Goal: Transaction & Acquisition: Purchase product/service

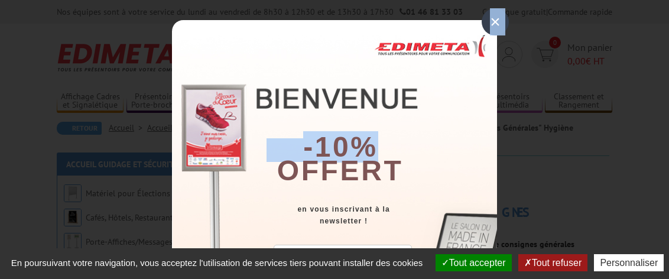
click at [464, 35] on div "× -10% offert en vous inscrivant à la newsletter ! DÉCOUVRIR LE CODE Copier le …" at bounding box center [334, 186] width 325 height 333
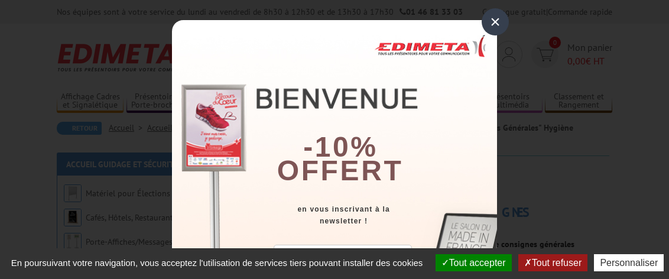
click at [487, 26] on div "×" at bounding box center [495, 21] width 27 height 27
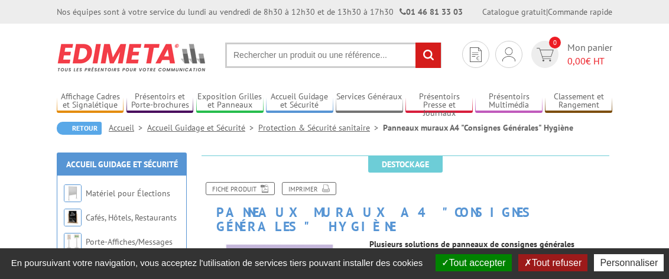
click at [477, 262] on button "Tout accepter" at bounding box center [474, 262] width 76 height 17
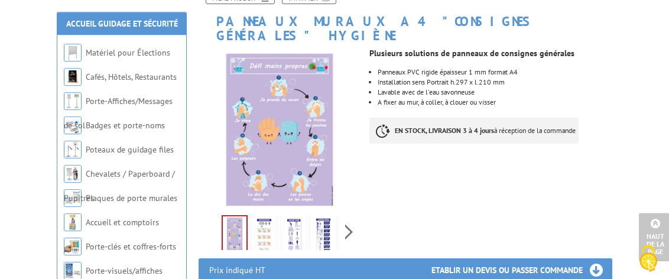
scroll to position [123, 0]
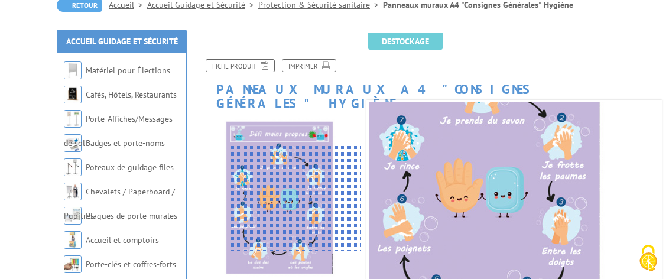
click at [300, 198] on div at bounding box center [294, 198] width 133 height 106
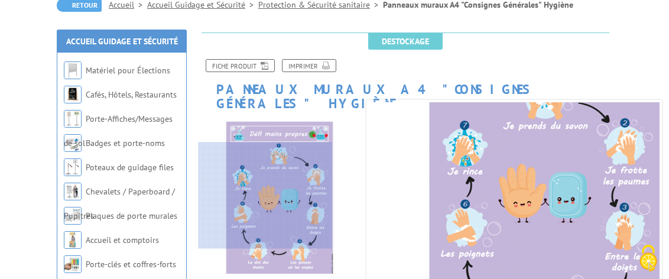
click at [261, 196] on div at bounding box center [265, 196] width 133 height 106
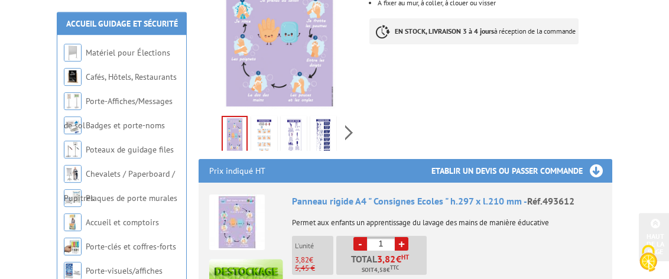
scroll to position [307, 0]
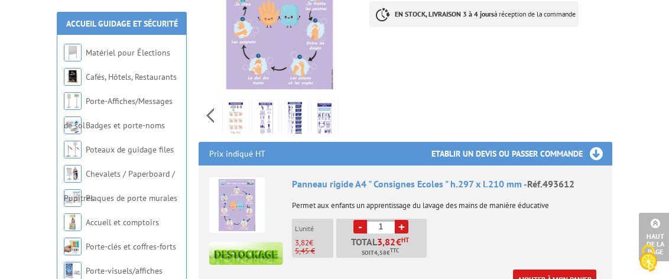
click at [351, 104] on div "Previous Next" at bounding box center [280, 115] width 162 height 41
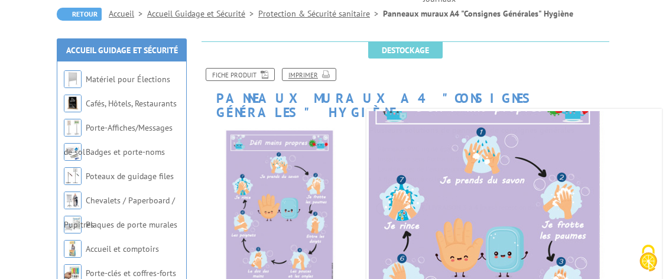
scroll to position [61, 0]
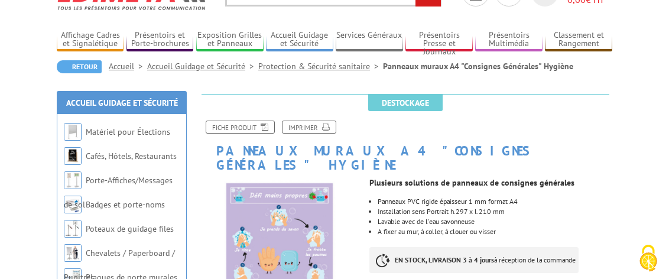
click at [290, 67] on link "Protection & Sécurité sanitaire" at bounding box center [320, 66] width 125 height 11
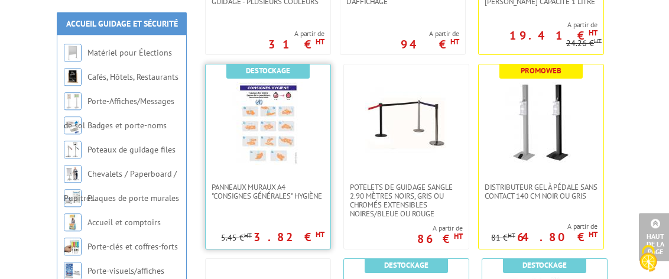
scroll to position [1353, 0]
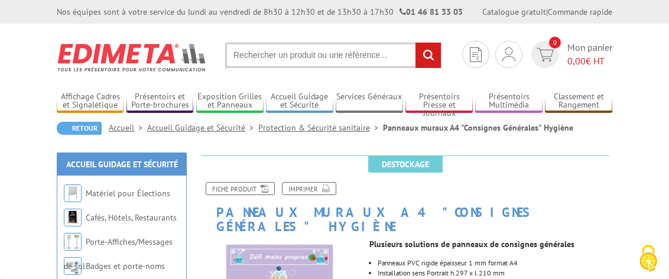
scroll to position [61, 0]
